Goal: Task Accomplishment & Management: Manage account settings

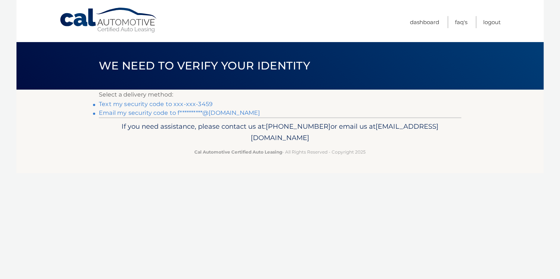
click at [107, 107] on link "Text my security code to xxx-xxx-3459" at bounding box center [156, 104] width 114 height 7
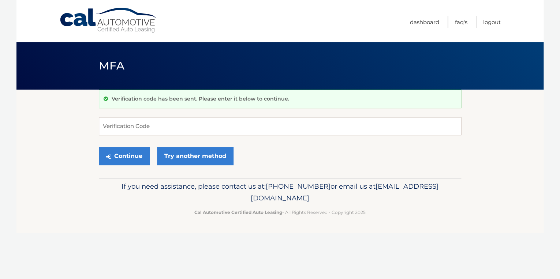
click at [108, 129] on input "Verification Code" at bounding box center [280, 126] width 363 height 18
type input "643627"
click at [122, 156] on button "Continue" at bounding box center [124, 156] width 51 height 18
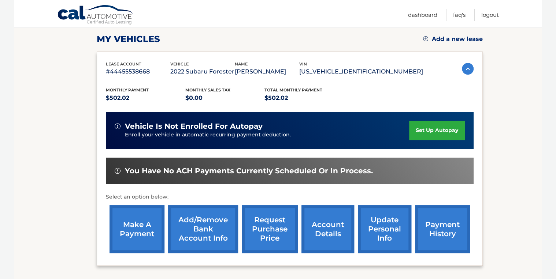
scroll to position [117, 0]
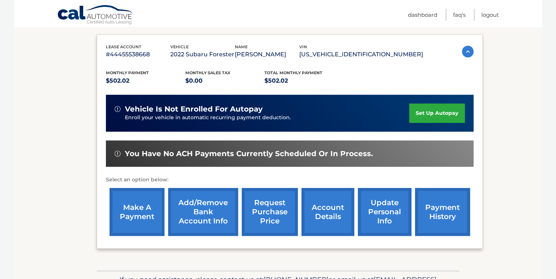
click at [141, 215] on link "make a payment" at bounding box center [137, 212] width 55 height 48
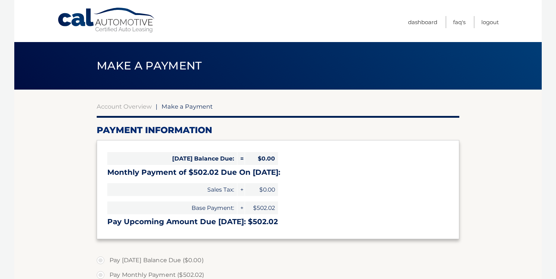
select select "NjhlOTg0ZjMtY2QyYS00NDM4LTkzMDAtNmExMzhiZTU5ZDY3"
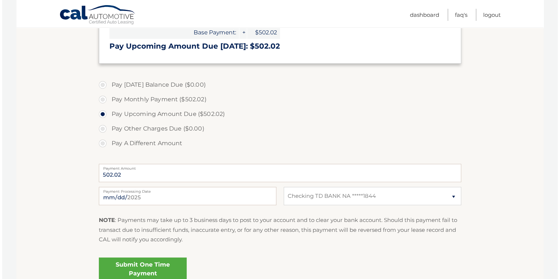
scroll to position [205, 0]
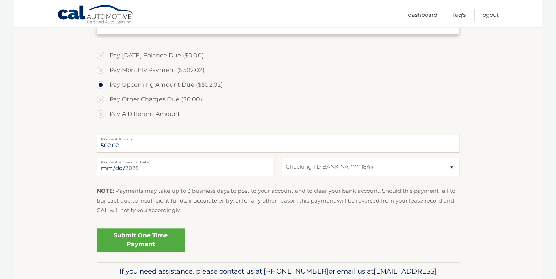
click at [122, 236] on link "Submit One Time Payment" at bounding box center [141, 240] width 88 height 23
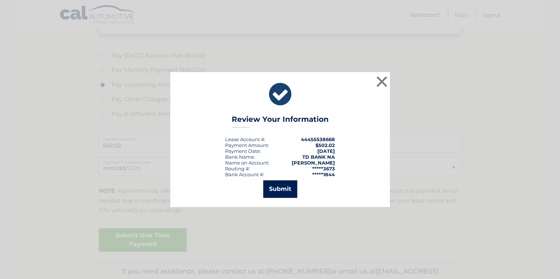
click at [276, 186] on button "Submit" at bounding box center [280, 190] width 34 height 18
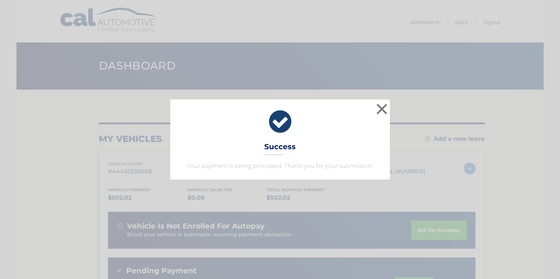
drag, startPoint x: 309, startPoint y: 71, endPoint x: 331, endPoint y: 60, distance: 24.2
click at [309, 70] on div "× Success Your payment is being processed. Thank you for your submission. Loadi…" at bounding box center [280, 139] width 560 height 279
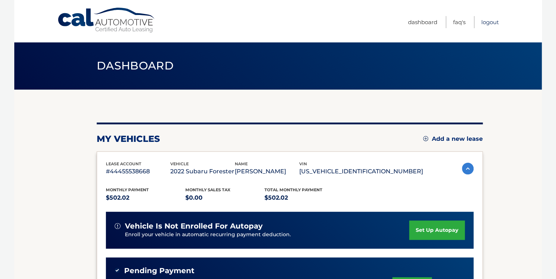
click at [487, 20] on link "Logout" at bounding box center [490, 22] width 18 height 12
